Goal: Task Accomplishment & Management: Manage account settings

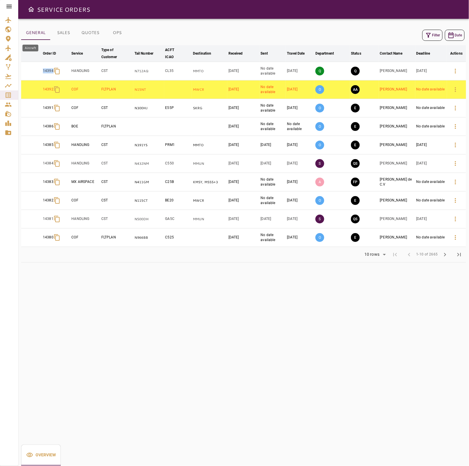
click at [10, 46] on icon "Aircraft" at bounding box center [8, 48] width 7 height 7
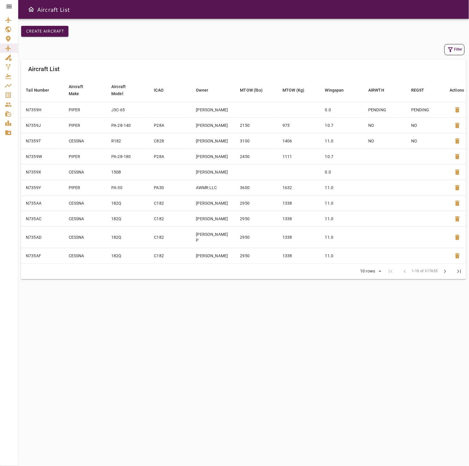
click at [12, 15] on ul at bounding box center [9, 76] width 18 height 127
click at [8, 19] on icon "Airport List" at bounding box center [8, 20] width 6 height 6
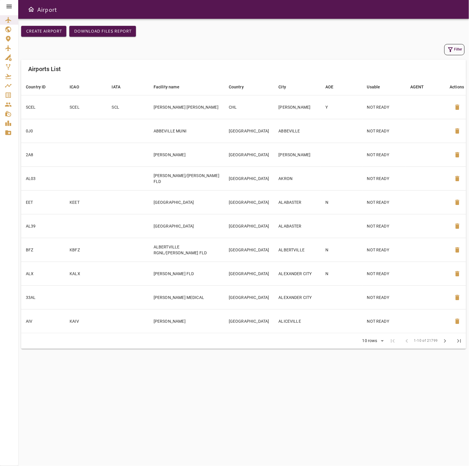
click at [454, 44] on button "Filter" at bounding box center [454, 49] width 20 height 11
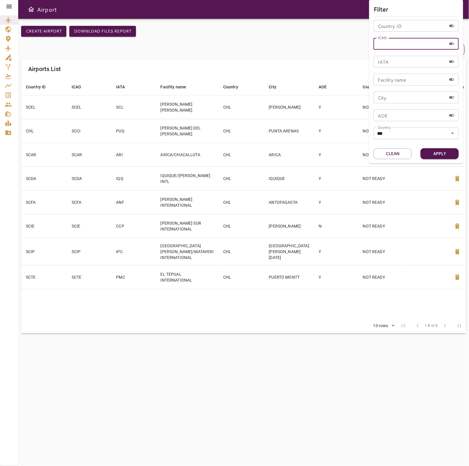
click at [400, 45] on input "ICAO" at bounding box center [410, 44] width 73 height 12
type input "****"
click at [448, 153] on button "Apply" at bounding box center [440, 153] width 38 height 11
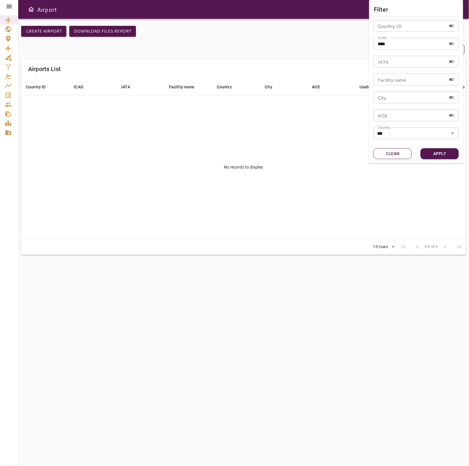
click at [397, 154] on button "Clean" at bounding box center [393, 153] width 38 height 11
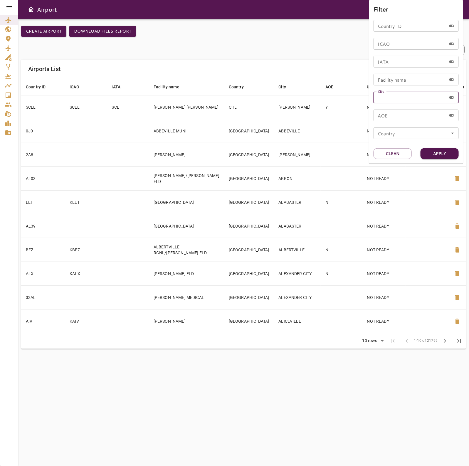
click at [415, 95] on input "City" at bounding box center [410, 98] width 73 height 12
click at [394, 134] on input "Country" at bounding box center [416, 133] width 82 height 8
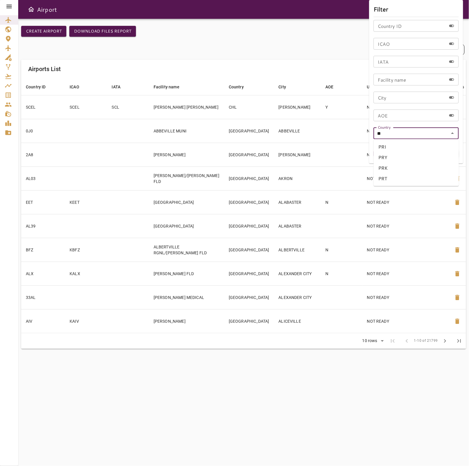
click at [393, 157] on li "PRY" at bounding box center [416, 157] width 85 height 11
type input "***"
click at [444, 145] on div "Filter Country ID Country ID ICAO ICAO IATA IATA Facility name Facility name Ci…" at bounding box center [416, 82] width 94 height 164
click at [444, 147] on div "Filter Country ID Country ID ICAO ICAO IATA IATA Facility name Facility name Ci…" at bounding box center [416, 82] width 94 height 164
click at [445, 151] on button "Apply" at bounding box center [440, 153] width 38 height 11
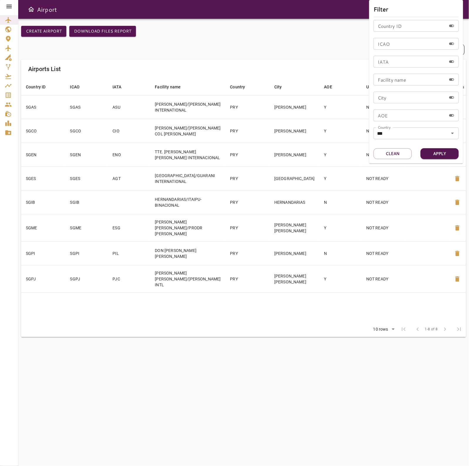
click at [240, 74] on div at bounding box center [234, 233] width 469 height 466
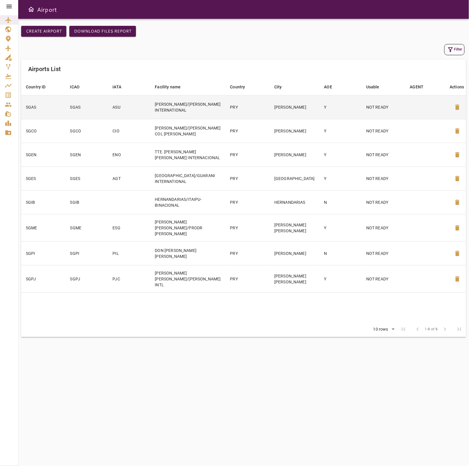
click at [337, 106] on td "Y" at bounding box center [341, 107] width 42 height 24
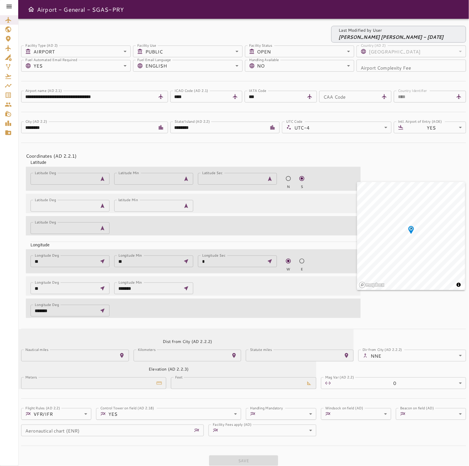
click at [205, 68] on body "**********" at bounding box center [234, 233] width 469 height 466
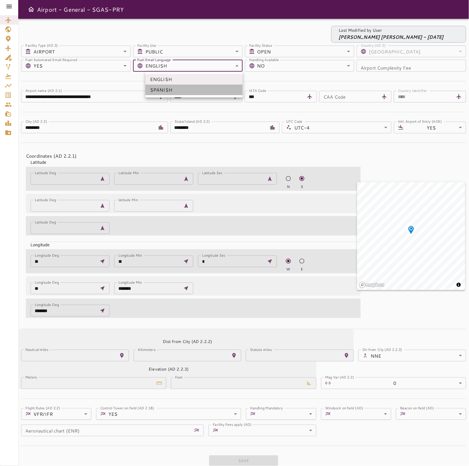
click at [183, 93] on li "SPANISH" at bounding box center [193, 90] width 97 height 11
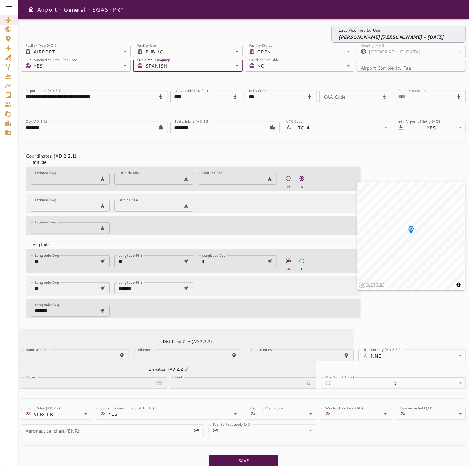
click at [10, 9] on icon at bounding box center [9, 6] width 7 height 7
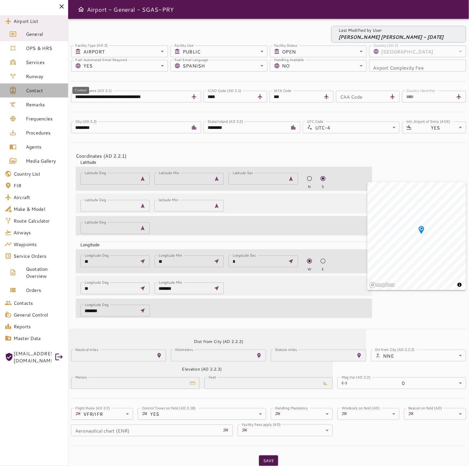
click at [46, 87] on span "Contact" at bounding box center [45, 90] width 38 height 7
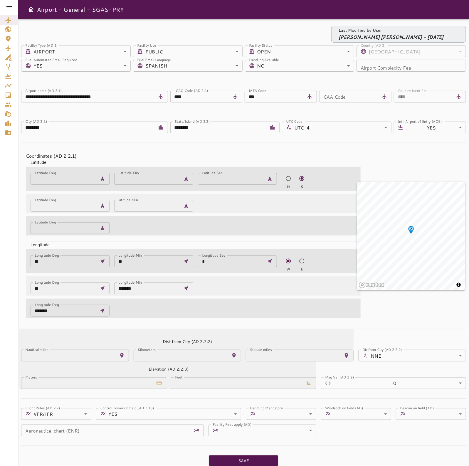
drag, startPoint x: 231, startPoint y: 464, endPoint x: 231, endPoint y: 461, distance: 3.6
click at [231, 463] on button "Save" at bounding box center [243, 461] width 69 height 11
click at [231, 461] on div "Save" at bounding box center [243, 461] width 445 height 11
type input "*******"
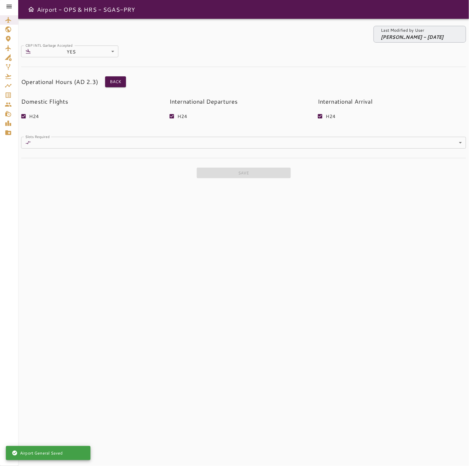
click at [13, 6] on div at bounding box center [9, 6] width 18 height 13
click at [10, 4] on icon at bounding box center [9, 6] width 7 height 7
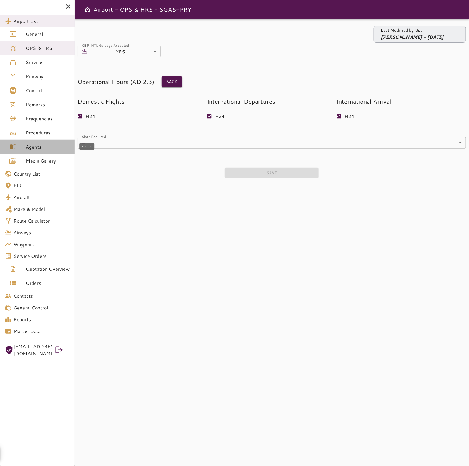
click at [52, 149] on span "Agents" at bounding box center [48, 146] width 44 height 7
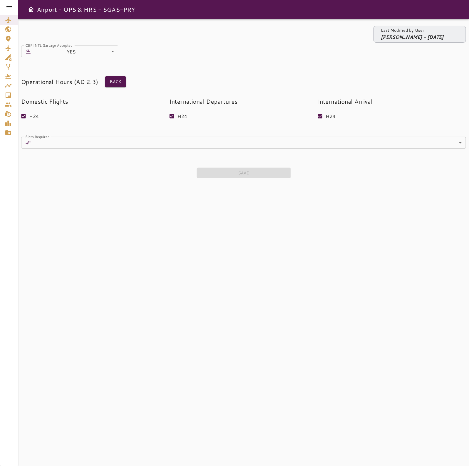
click at [8, 4] on icon at bounding box center [9, 6] width 7 height 7
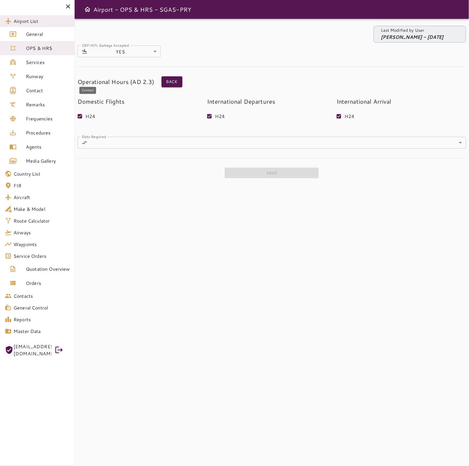
click at [37, 87] on span "Contact" at bounding box center [48, 90] width 44 height 7
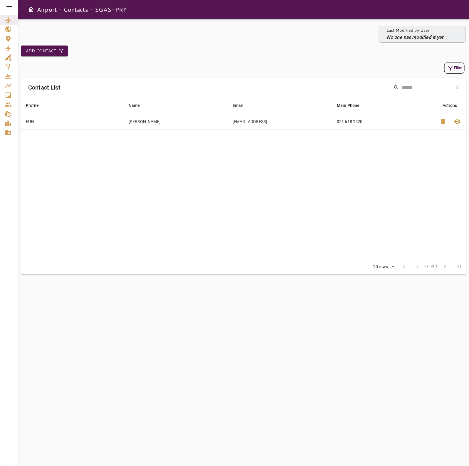
click at [301, 126] on td "[EMAIL_ADDRESS]" at bounding box center [280, 122] width 104 height 16
click at [301, 123] on td "[EMAIL_ADDRESS]" at bounding box center [280, 122] width 104 height 16
drag, startPoint x: 296, startPoint y: 122, endPoint x: 197, endPoint y: 127, distance: 98.8
click at [197, 127] on tr "FUEL [PERSON_NAME] [PERSON_NAME][EMAIL_ADDRESS] 021 618 1520 delete visibility" at bounding box center [243, 122] width 445 height 16
copy tr "[EMAIL_ADDRESS]"
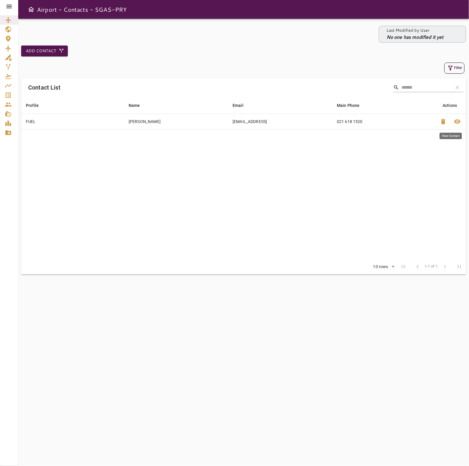
click at [457, 121] on span "visibility" at bounding box center [457, 121] width 7 height 7
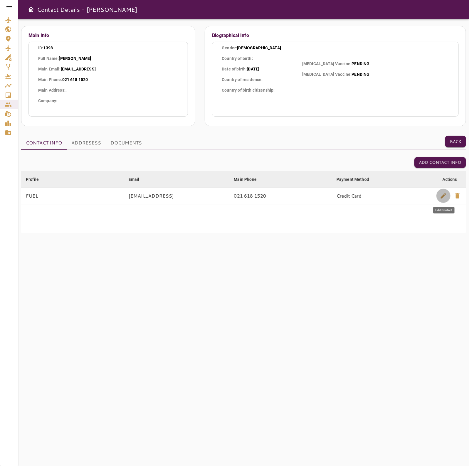
click at [444, 196] on span "edit" at bounding box center [443, 195] width 7 height 7
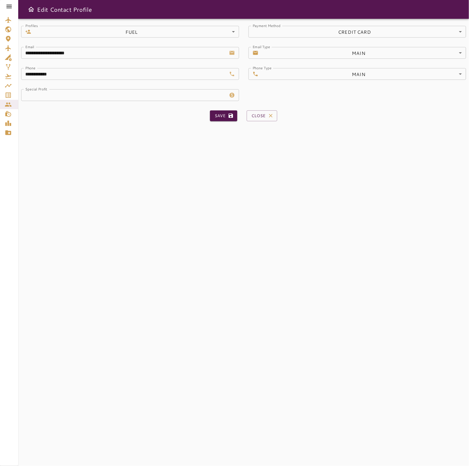
click at [117, 57] on input "**********" at bounding box center [124, 53] width 206 height 12
paste input "text"
click at [225, 114] on button "Save" at bounding box center [223, 115] width 27 height 11
type input "**********"
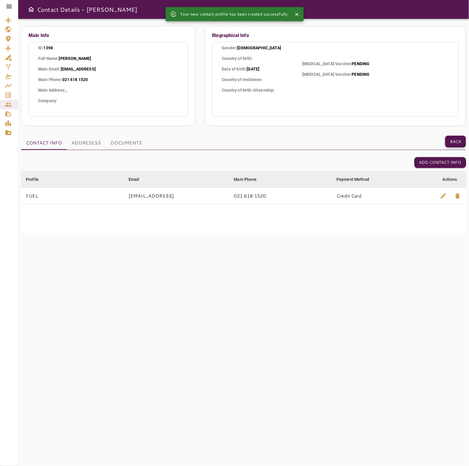
click at [451, 139] on button "Back" at bounding box center [455, 142] width 21 height 12
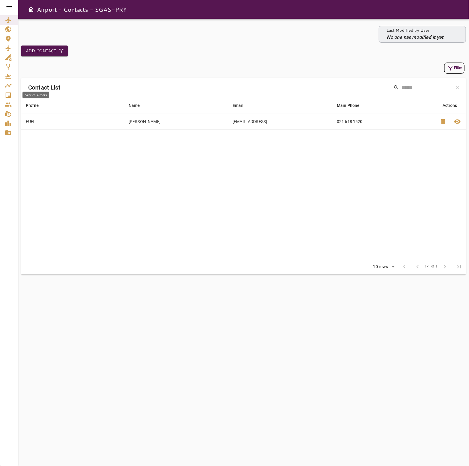
click at [8, 96] on icon "Service Orders" at bounding box center [8, 95] width 7 height 7
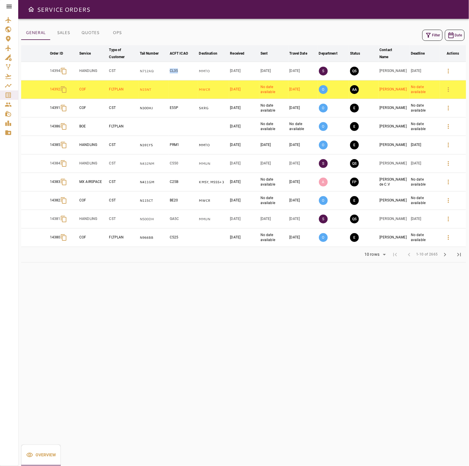
drag, startPoint x: 181, startPoint y: 68, endPoint x: 169, endPoint y: 75, distance: 13.8
click at [169, 75] on td "CL35" at bounding box center [183, 71] width 29 height 19
copy td "CL35"
